Goal: Navigation & Orientation: Find specific page/section

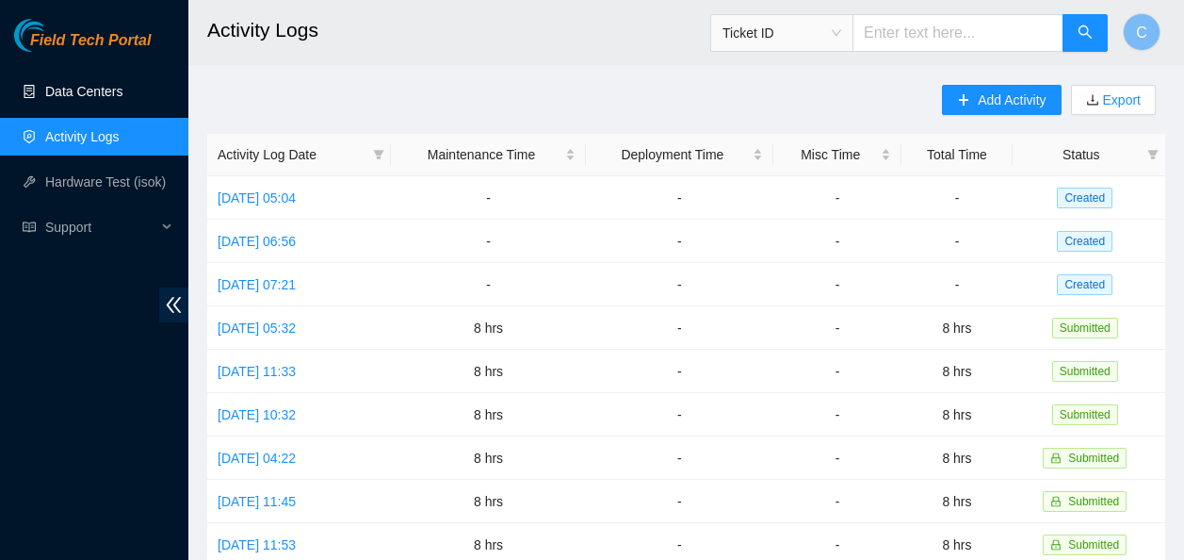
click at [67, 84] on link "Data Centers" at bounding box center [83, 91] width 77 height 15
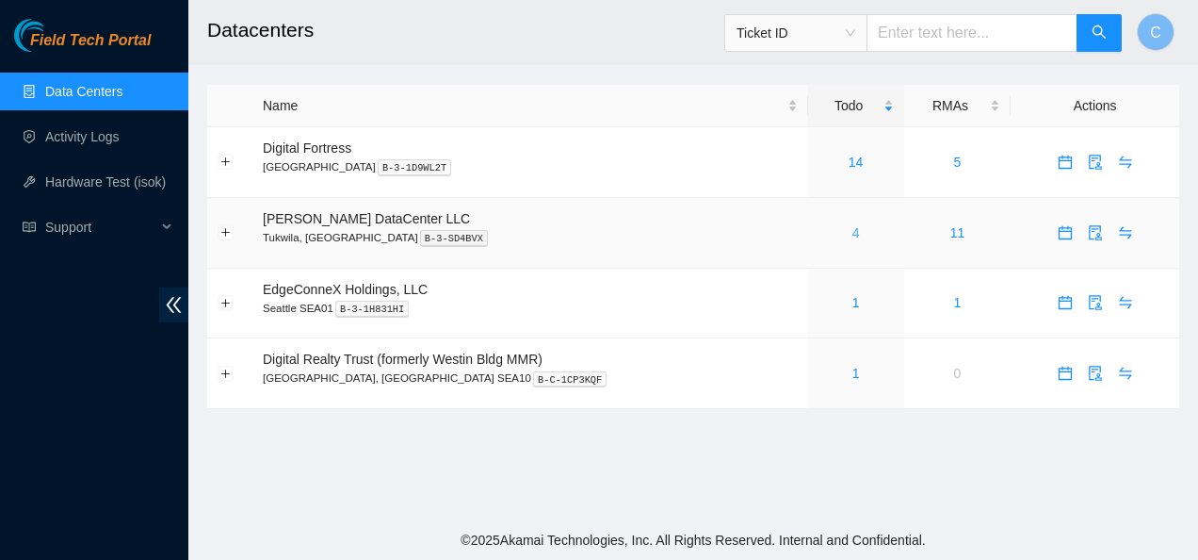
click at [853, 238] on link "4" at bounding box center [857, 232] width 8 height 15
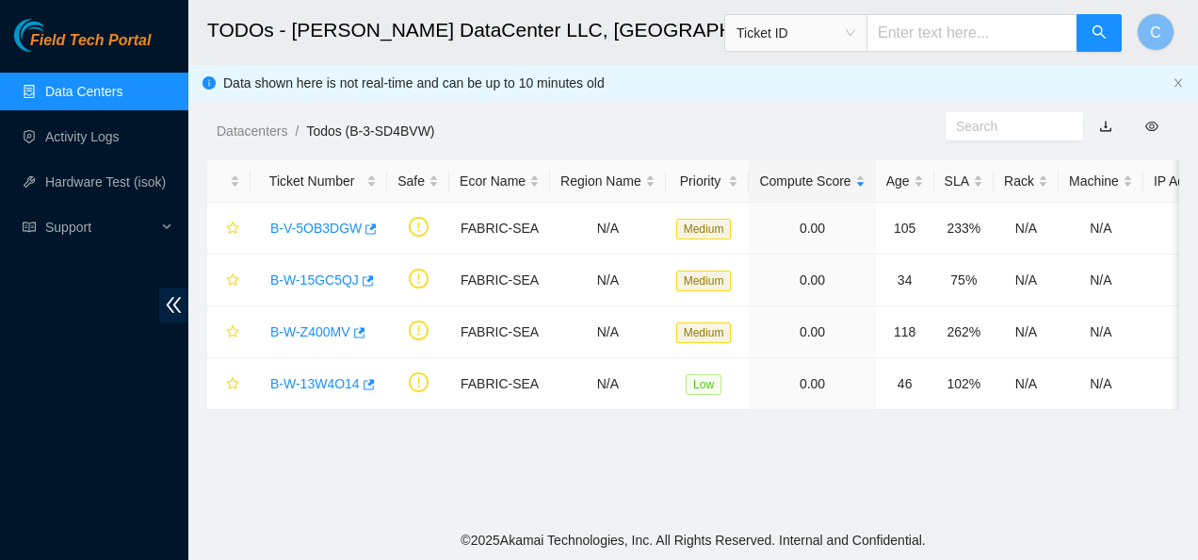
click at [1099, 484] on main "TODOs - [PERSON_NAME] DataCenter LLC, [GEOGRAPHIC_DATA], [GEOGRAPHIC_DATA] Tick…" at bounding box center [693, 260] width 1010 height 520
click at [1089, 481] on main "TODOs - [PERSON_NAME] DataCenter LLC, [GEOGRAPHIC_DATA], [GEOGRAPHIC_DATA] Tick…" at bounding box center [693, 260] width 1010 height 520
click at [1057, 90] on div "Data shown here is not real-time and can be up to 10 minutes old" at bounding box center [694, 83] width 942 height 21
click at [100, 355] on div "Field Tech Portal Data Centers Activity Logs Hardware Test (isok) Support" at bounding box center [94, 289] width 188 height 541
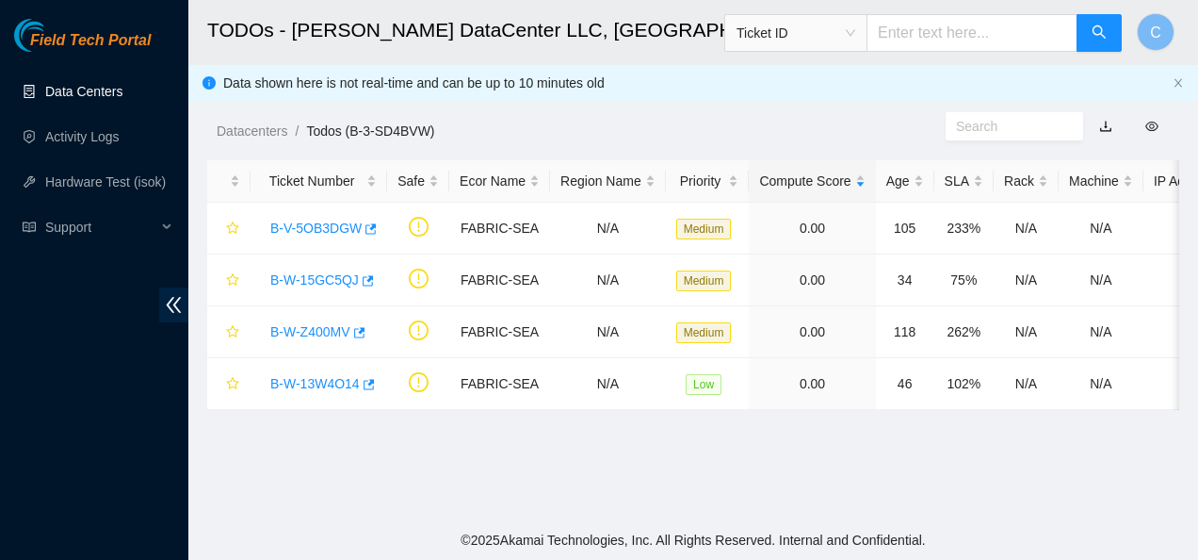
click at [75, 92] on link "Data Centers" at bounding box center [83, 91] width 77 height 15
